Goal: Information Seeking & Learning: Learn about a topic

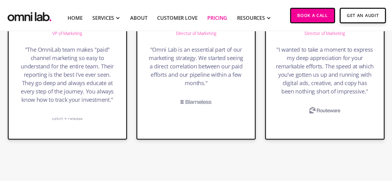
scroll to position [1478, 0]
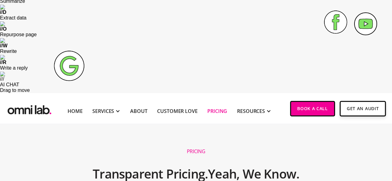
scroll to position [99, 0]
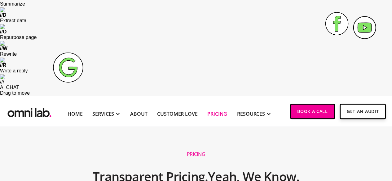
type input "500000"
